Goal: Information Seeking & Learning: Learn about a topic

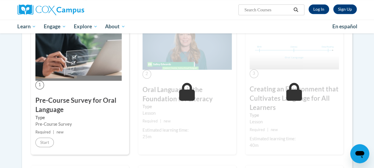
scroll to position [133, 0]
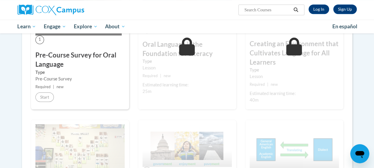
scroll to position [179, 0]
click at [319, 13] on link "Log In" at bounding box center [318, 9] width 21 height 10
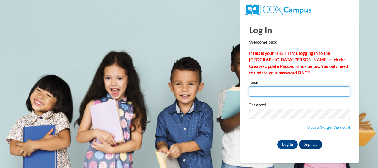
click at [266, 90] on input "Email" at bounding box center [299, 91] width 101 height 10
type input "kimberly.naeger@slps.org"
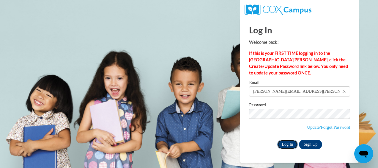
click at [291, 140] on input "Log In" at bounding box center [287, 144] width 21 height 10
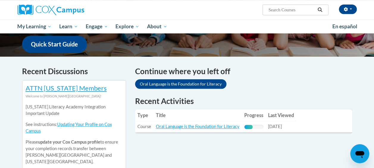
scroll to position [151, 0]
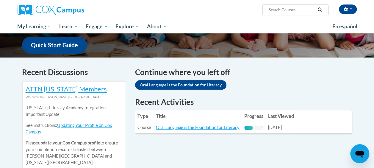
click at [210, 76] on h4 "Continue where you left off" at bounding box center [243, 72] width 217 height 12
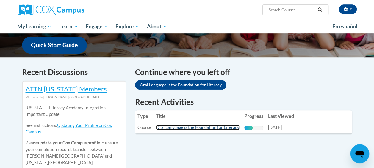
click at [216, 126] on link "Oral Language is the Foundation for Literacy" at bounding box center [198, 127] width 84 height 5
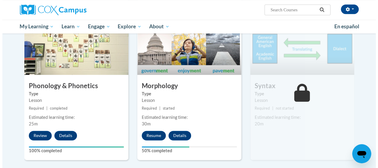
scroll to position [339, 0]
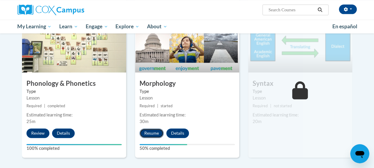
click at [143, 131] on button "Resume" at bounding box center [151, 133] width 24 height 10
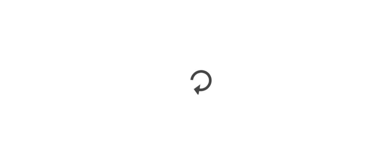
scroll to position [338, 0]
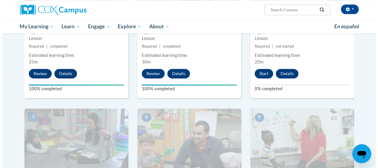
scroll to position [397, 0]
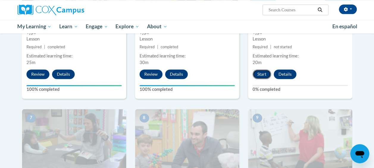
click at [257, 74] on button "Start" at bounding box center [261, 74] width 18 height 10
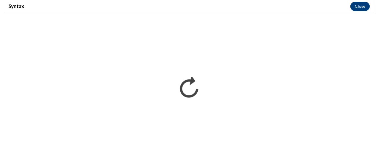
scroll to position [0, 0]
